Goal: Task Accomplishment & Management: Complete application form

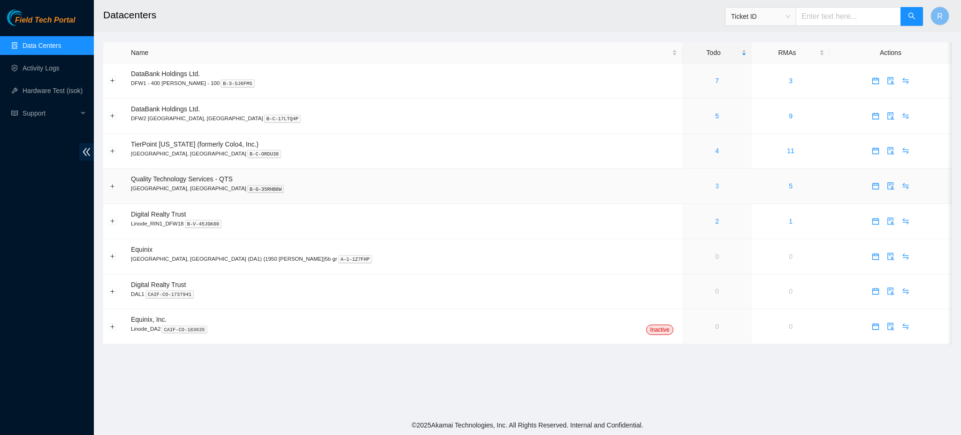
click at [715, 186] on link "3" at bounding box center [717, 186] width 4 height 8
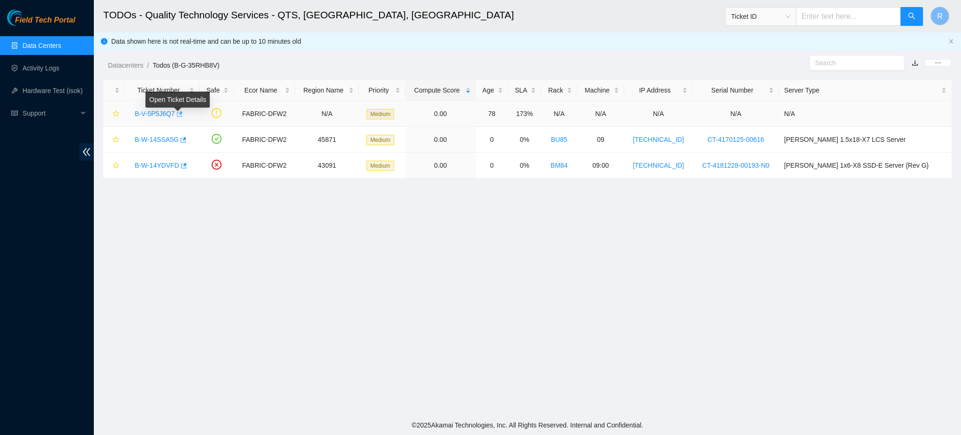
click at [176, 113] on icon "button" at bounding box center [179, 114] width 7 height 7
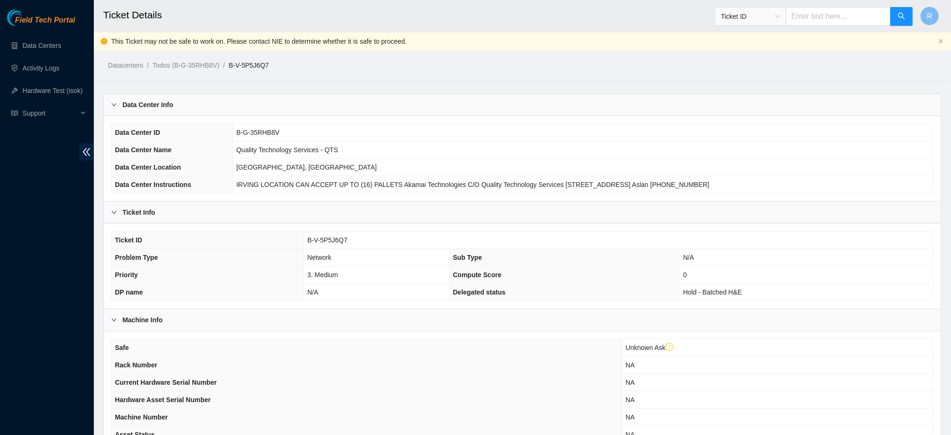
scroll to position [169, 0]
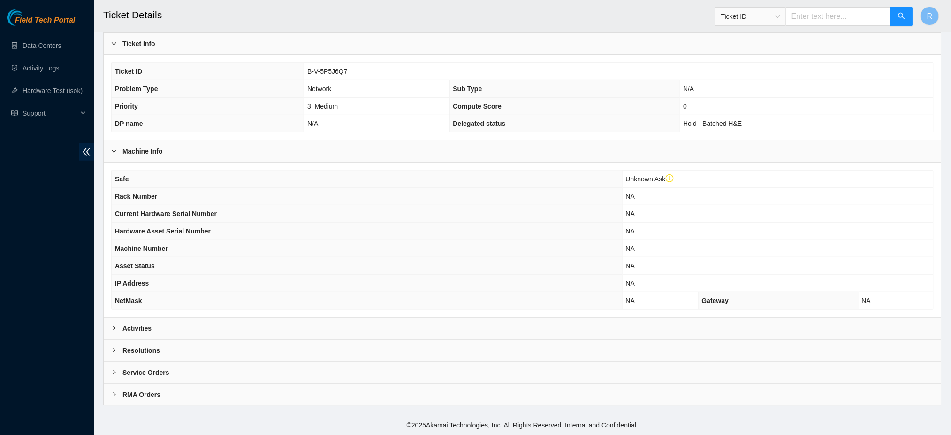
drag, startPoint x: 230, startPoint y: 334, endPoint x: 364, endPoint y: 304, distance: 137.6
click at [230, 334] on div "Activities" at bounding box center [523, 328] width 838 height 22
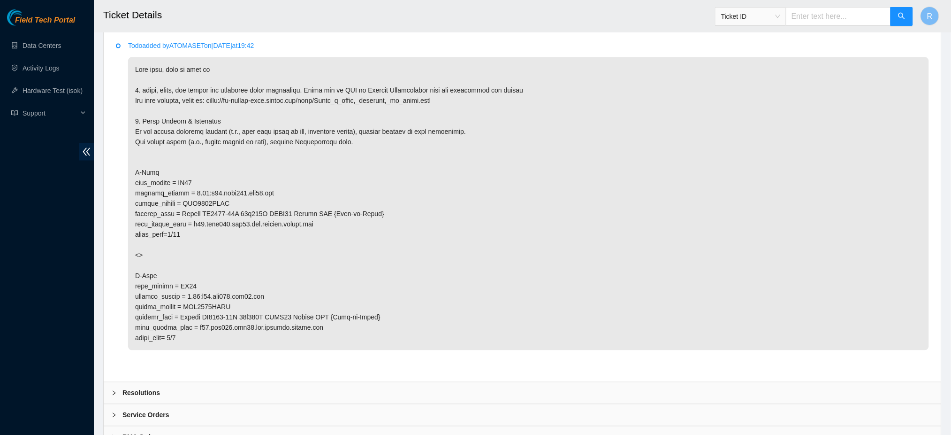
scroll to position [520, 0]
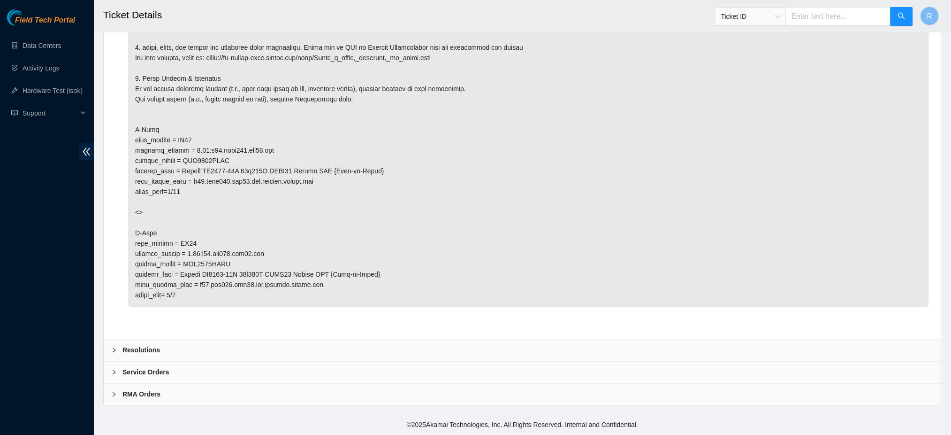
click at [281, 349] on div "Resolutions" at bounding box center [523, 350] width 838 height 22
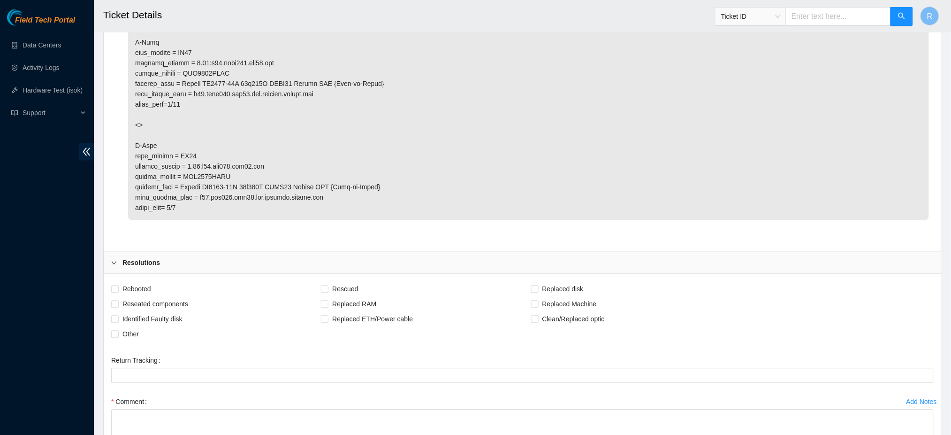
scroll to position [742, 0]
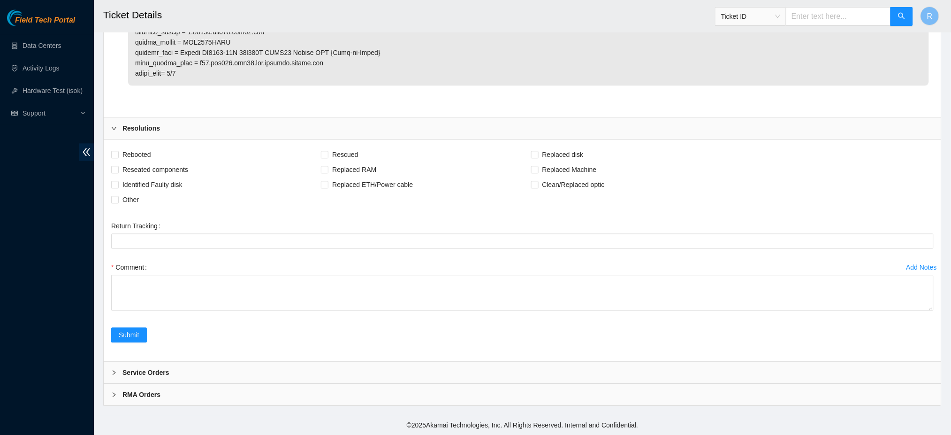
click at [274, 123] on div "Resolutions" at bounding box center [523, 128] width 838 height 22
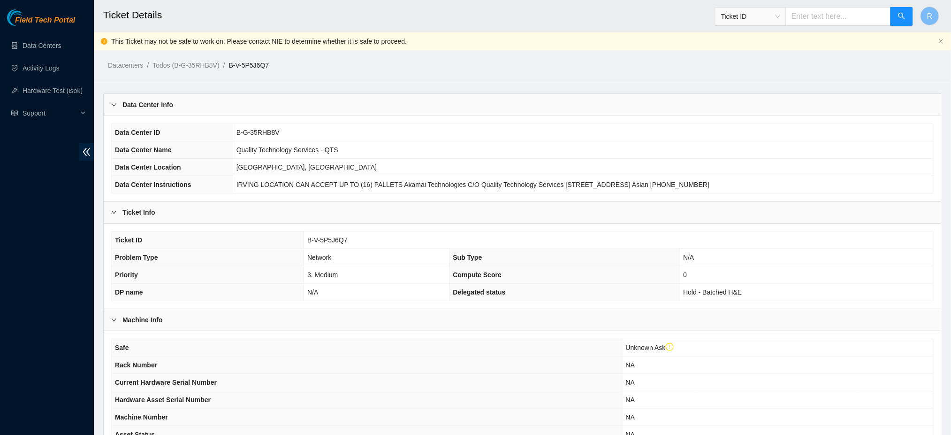
scroll to position [125, 0]
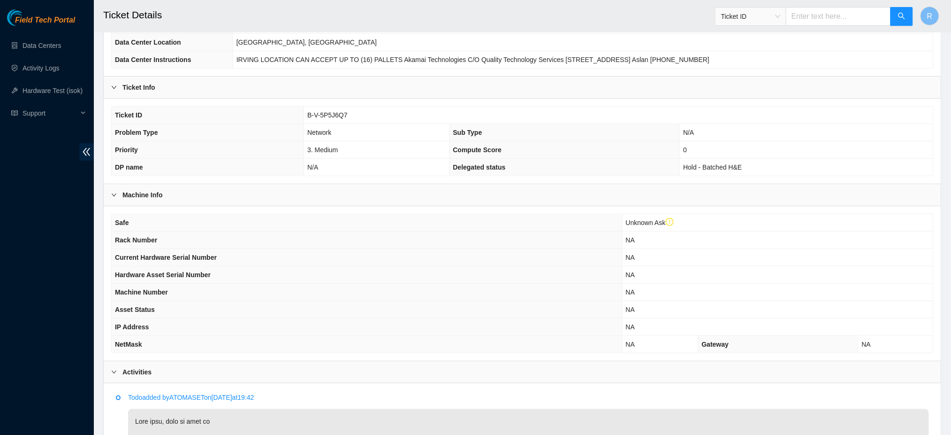
click at [333, 112] on span "B-V-5P5J6Q7" at bounding box center [327, 115] width 40 height 8
copy span "B-V-5P5J6Q7"
click at [370, 121] on td "B-V-5P5J6Q7" at bounding box center [618, 115] width 629 height 17
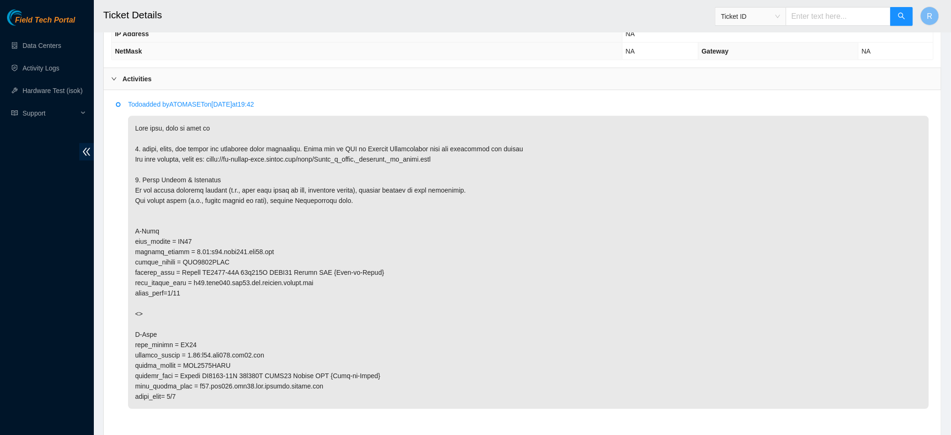
scroll to position [419, 0]
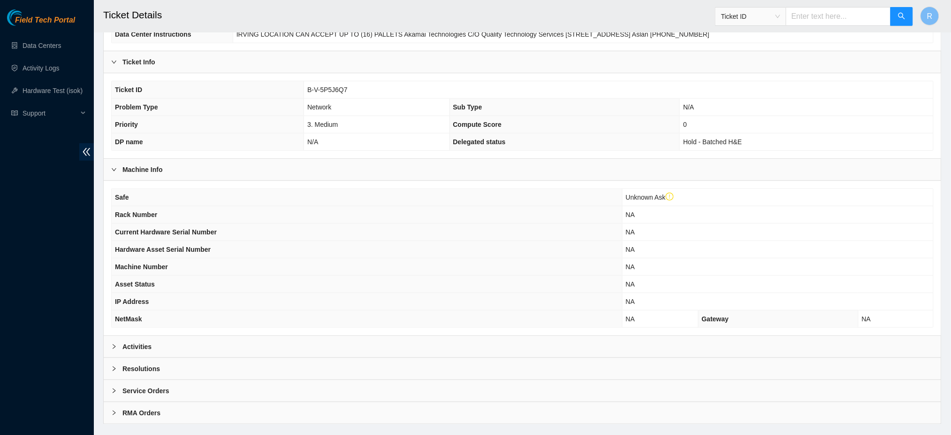
scroll to position [169, 0]
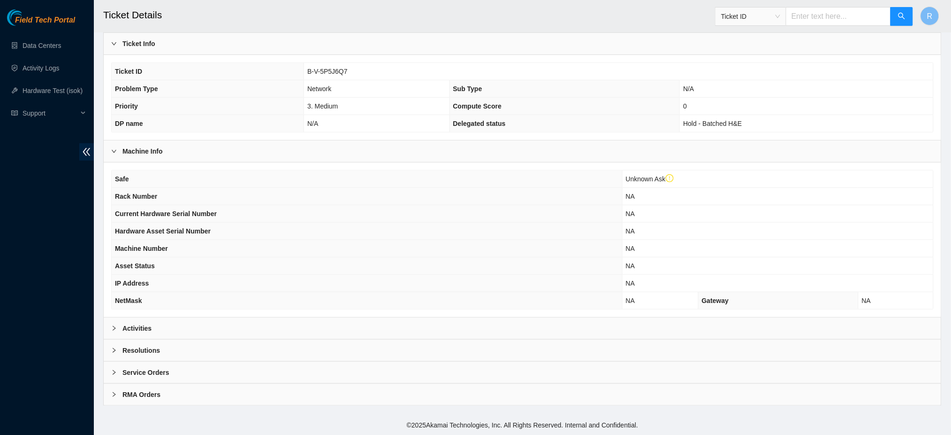
click at [231, 319] on div "Activities" at bounding box center [523, 328] width 838 height 22
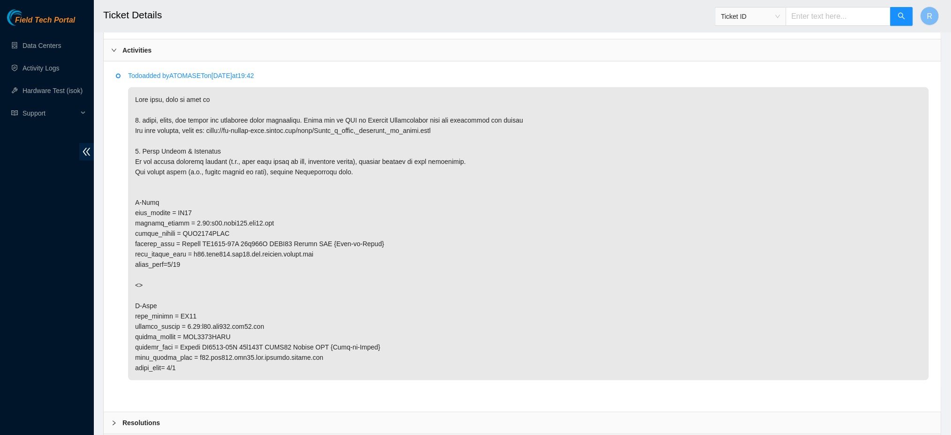
scroll to position [494, 0]
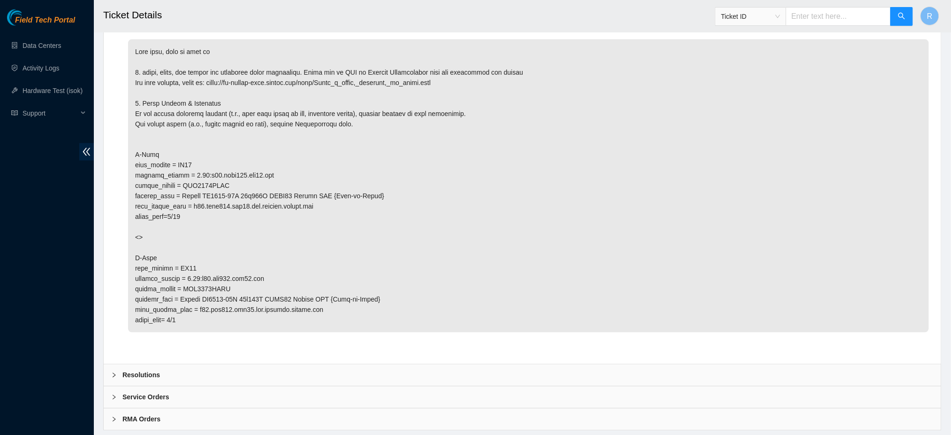
click at [206, 371] on div "Resolutions" at bounding box center [523, 375] width 838 height 22
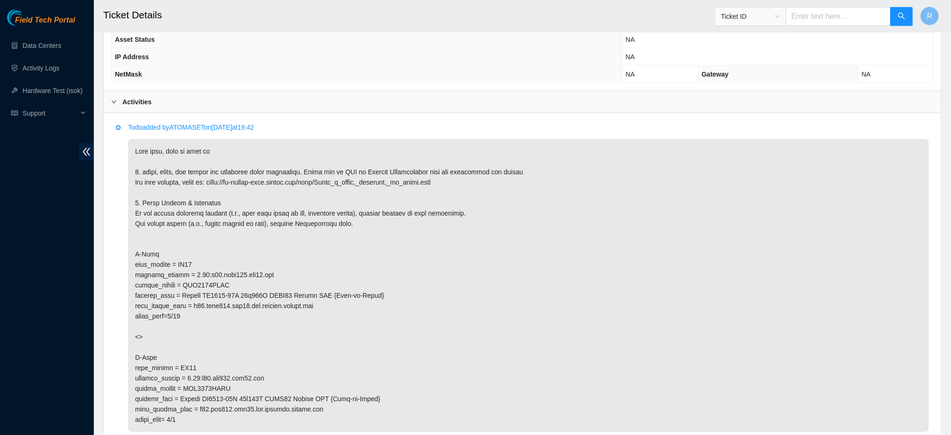
scroll to position [394, 0]
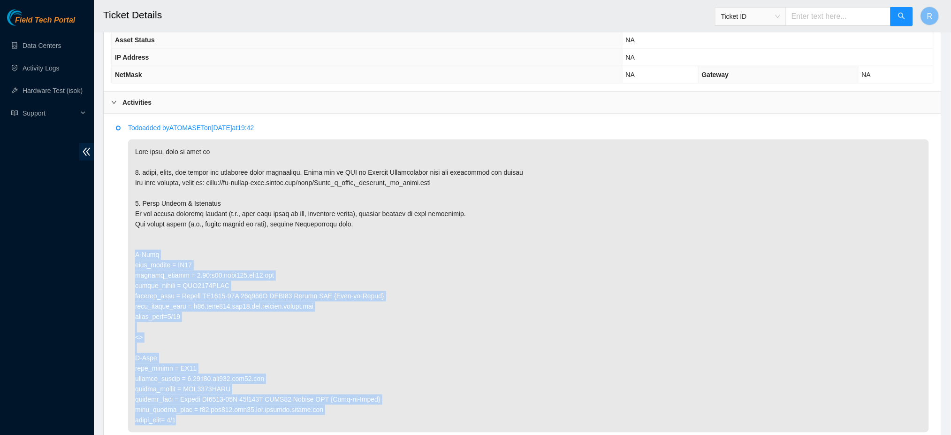
drag, startPoint x: 189, startPoint y: 419, endPoint x: 127, endPoint y: 251, distance: 179.2
click at [127, 251] on li "Todo added by ATOMASET on 2025-09-08 at 19:42" at bounding box center [522, 289] width 813 height 326
copy p "A-Side rack_number = BM97 machine_number = 0.06:r03.leaf103.dfw02.fab serial_nu…"
click at [421, 278] on p at bounding box center [528, 285] width 801 height 293
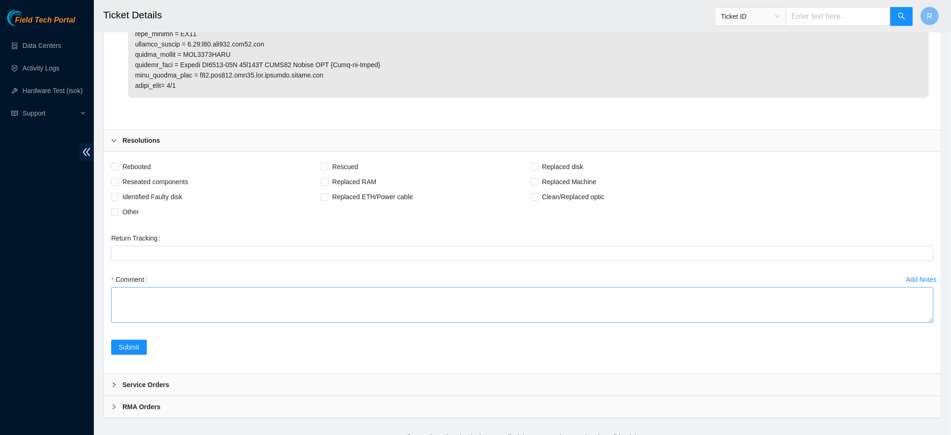
scroll to position [742, 0]
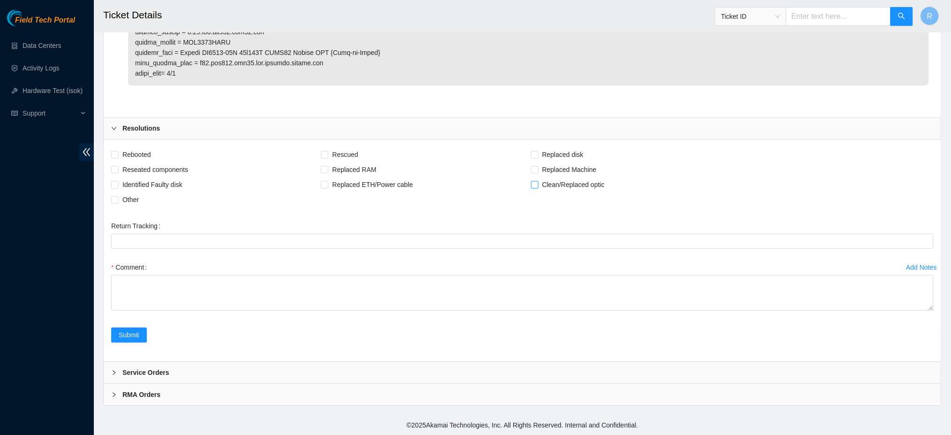
click at [560, 187] on span "Clean/Replaced optic" at bounding box center [574, 184] width 70 height 15
click at [538, 187] on input "Clean/Replaced optic" at bounding box center [534, 184] width 7 height 7
checkbox input "true"
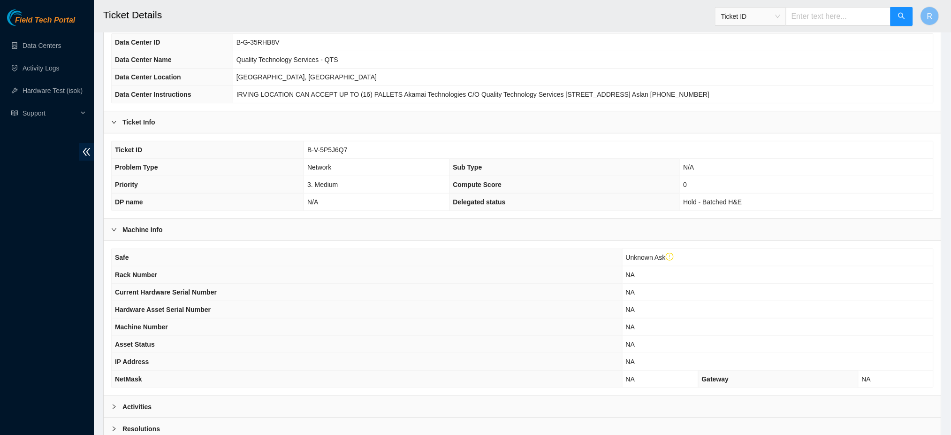
scroll to position [169, 0]
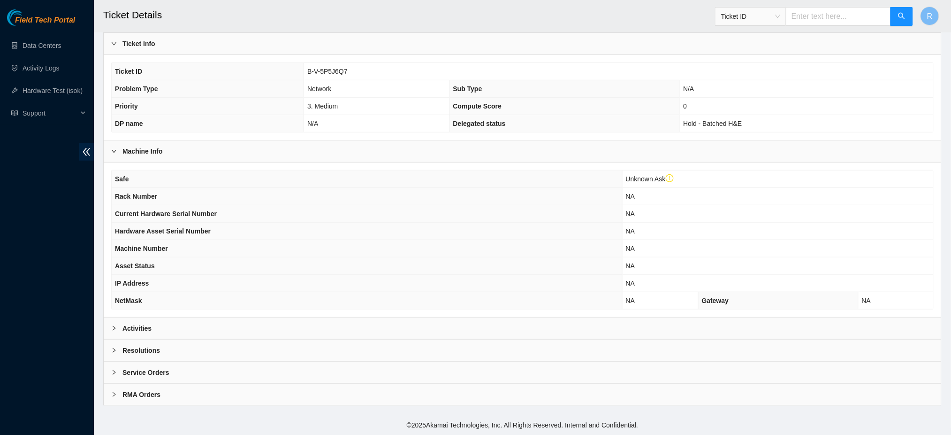
click at [267, 322] on div "Activities" at bounding box center [523, 328] width 838 height 22
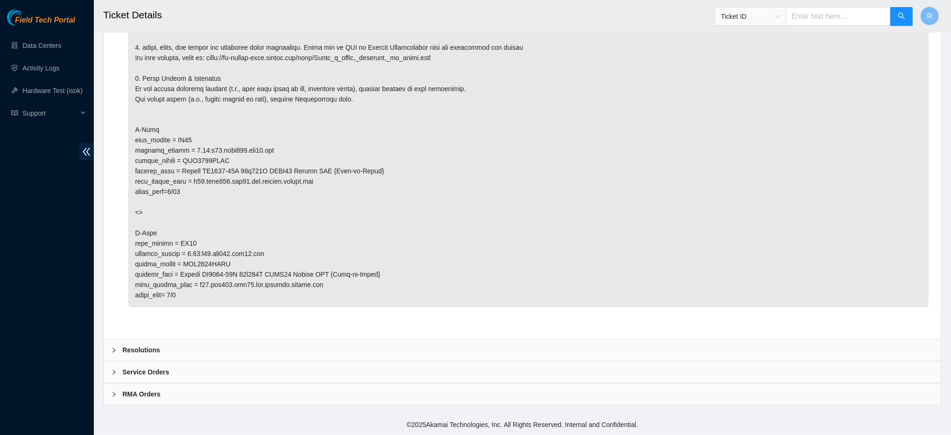
drag, startPoint x: 258, startPoint y: 344, endPoint x: 312, endPoint y: 341, distance: 54.0
click at [259, 344] on div "Resolutions" at bounding box center [523, 350] width 838 height 22
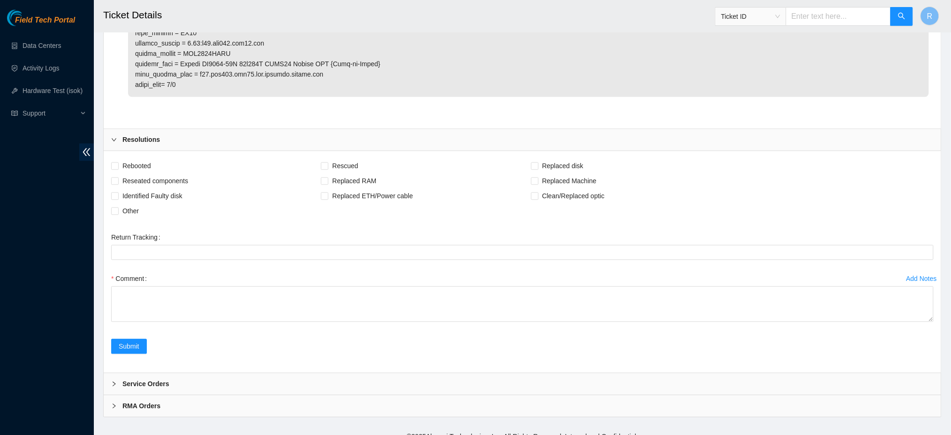
scroll to position [742, 0]
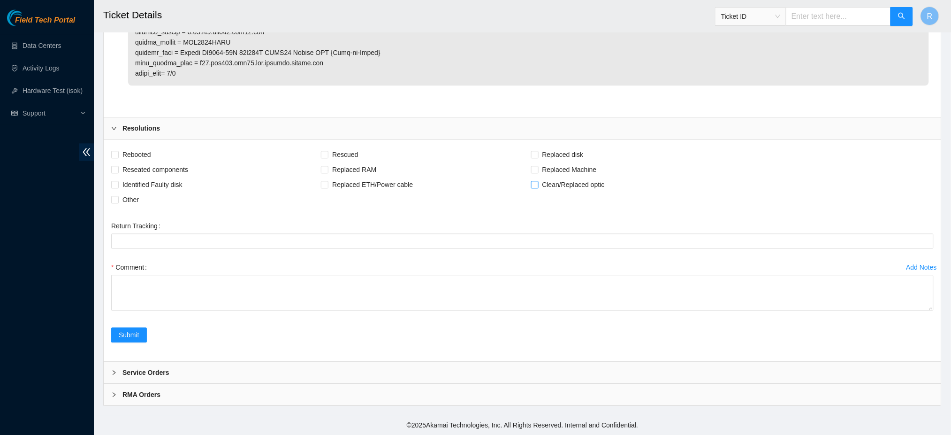
click at [531, 186] on span at bounding box center [535, 185] width 8 height 8
click at [531, 186] on input "Clean/Replaced optic" at bounding box center [534, 184] width 7 height 7
checkbox input "true"
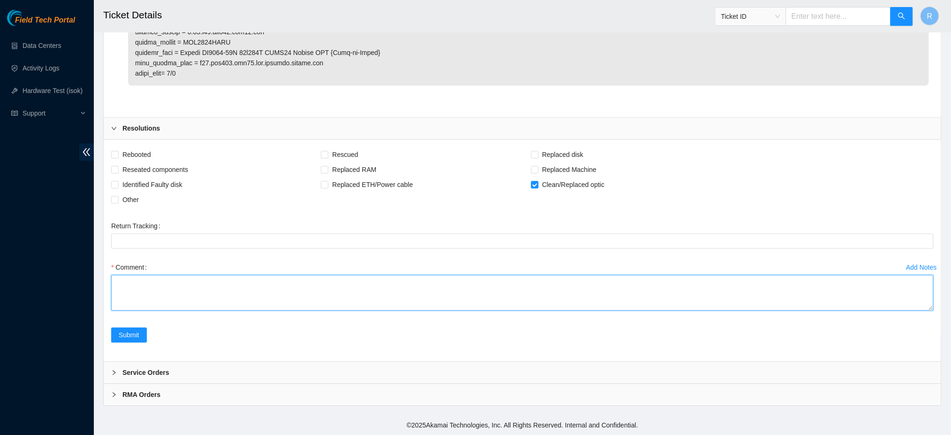
click at [319, 299] on textarea "Comment" at bounding box center [522, 293] width 823 height 36
paste textarea "@ R03.leaf103.dfw02 - 0/58 link light is solid blue, vs flashing blue when comp…"
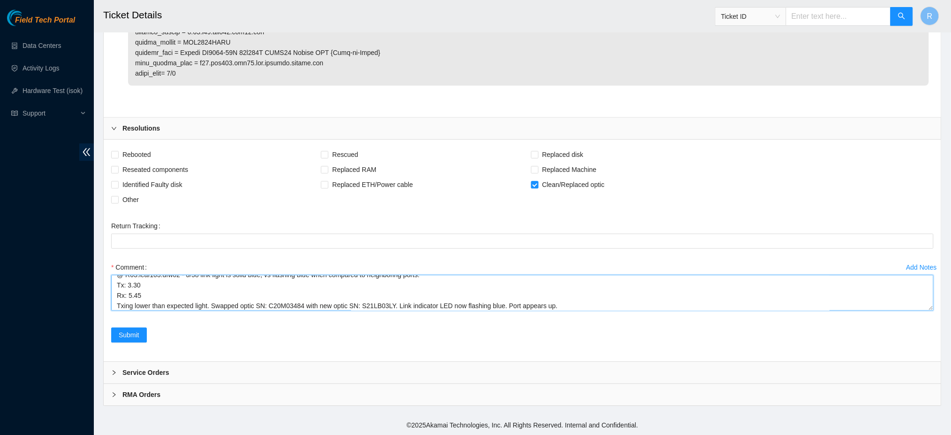
click at [318, 291] on textarea "@ R03.leaf103.dfw02 - 0/58 link light is solid blue, vs flashing blue when comp…" at bounding box center [522, 293] width 823 height 36
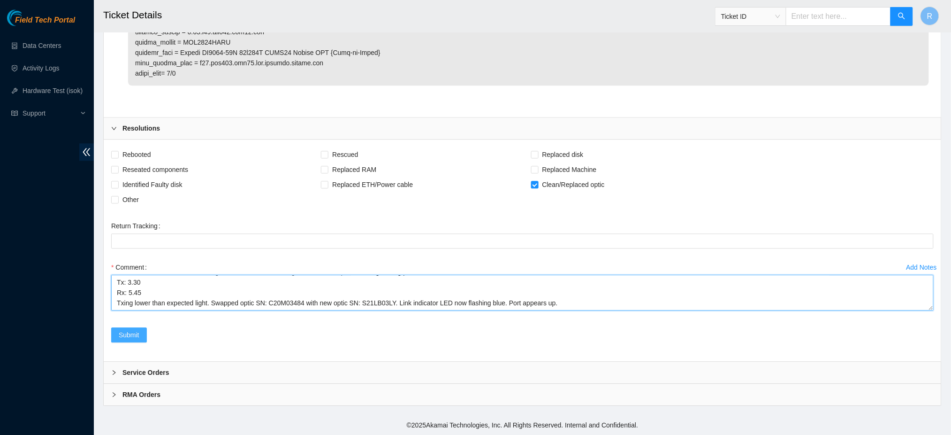
type textarea "@ R03.leaf103.dfw02 - 0/58 link light is solid blue, vs flashing blue when comp…"
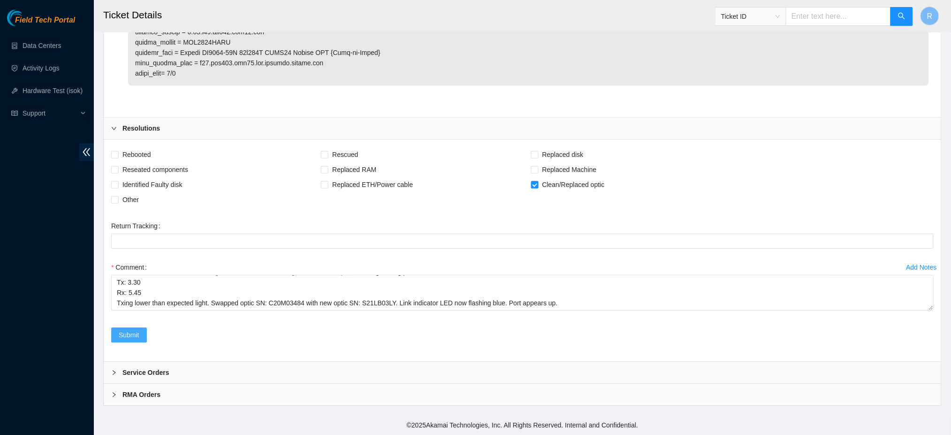
click at [123, 334] on span "Submit" at bounding box center [129, 334] width 21 height 10
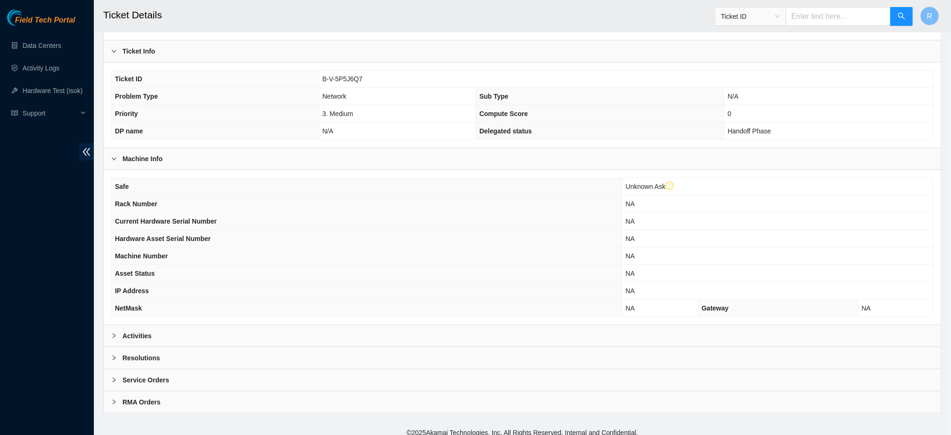
scroll to position [169, 0]
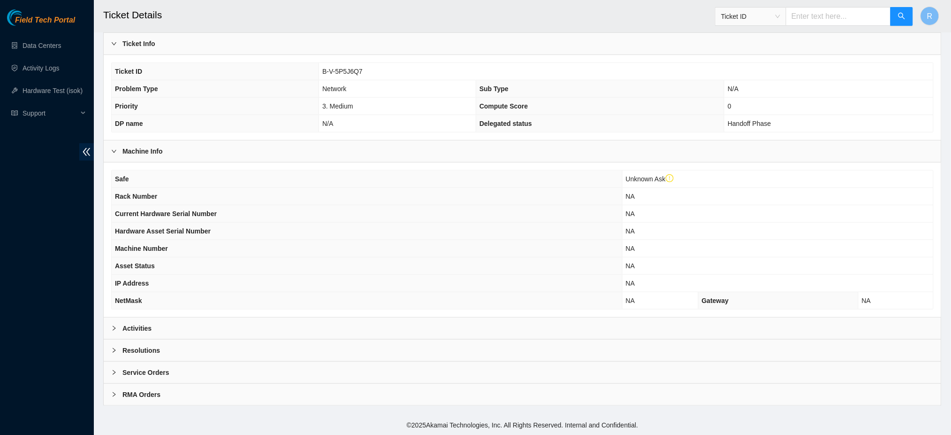
click at [222, 347] on div "Resolutions" at bounding box center [523, 350] width 838 height 22
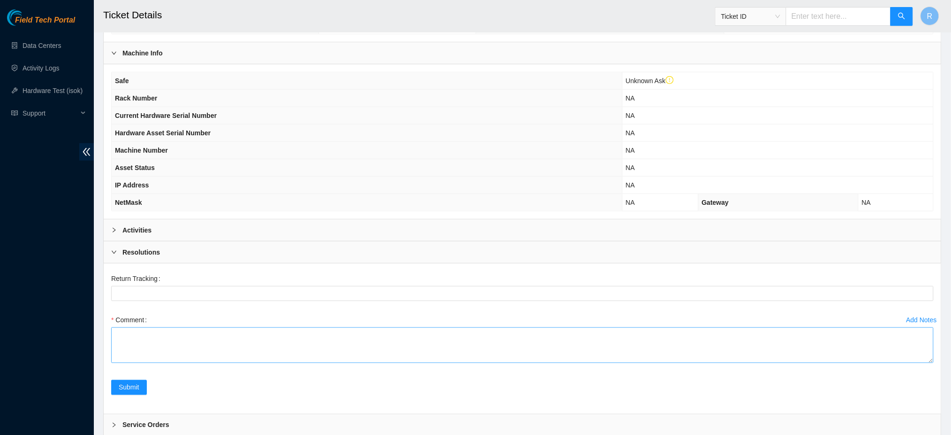
scroll to position [320, 0]
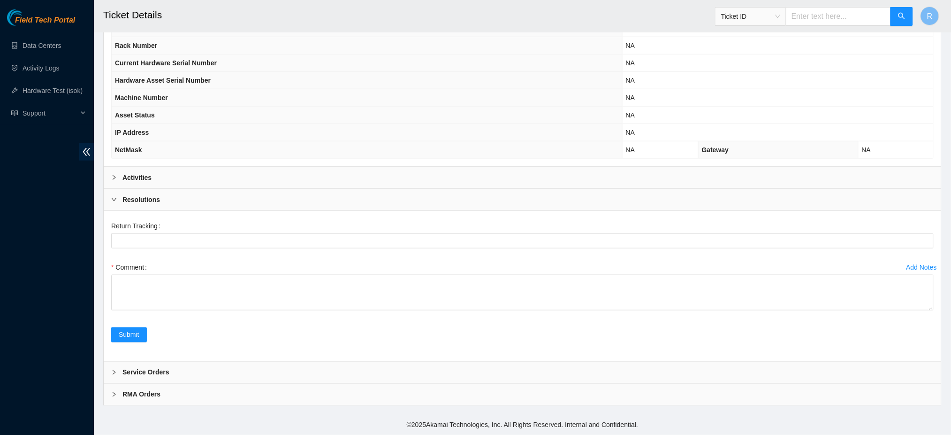
click at [190, 177] on div "Activities" at bounding box center [523, 178] width 838 height 22
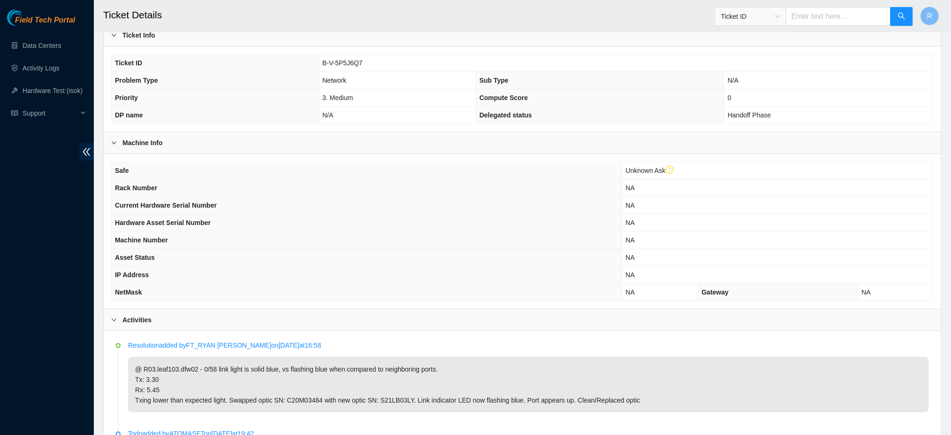
scroll to position [0, 0]
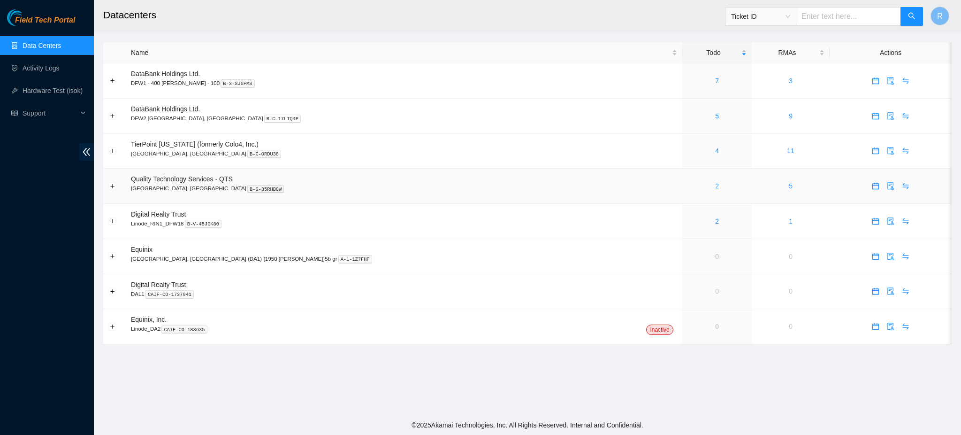
click at [715, 187] on link "2" at bounding box center [717, 186] width 4 height 8
click at [715, 184] on link "2" at bounding box center [717, 186] width 4 height 8
